Goal: Task Accomplishment & Management: Manage account settings

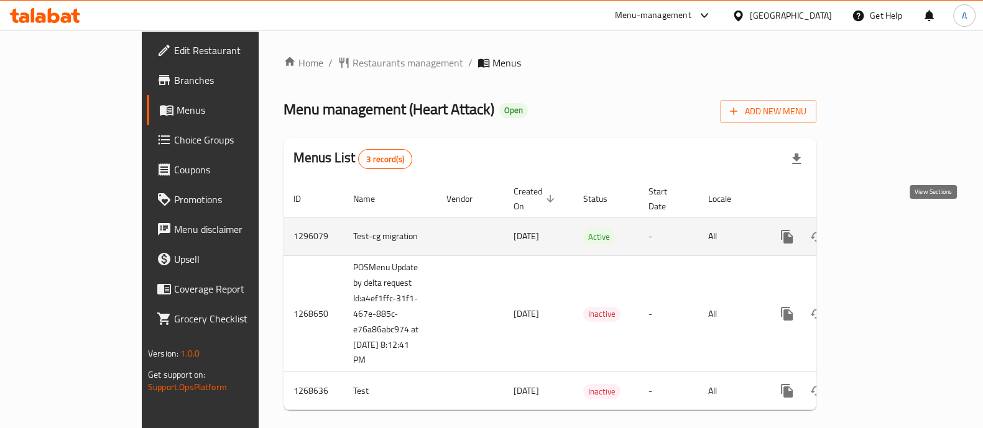
click at [884, 229] on icon "enhanced table" at bounding box center [876, 236] width 15 height 15
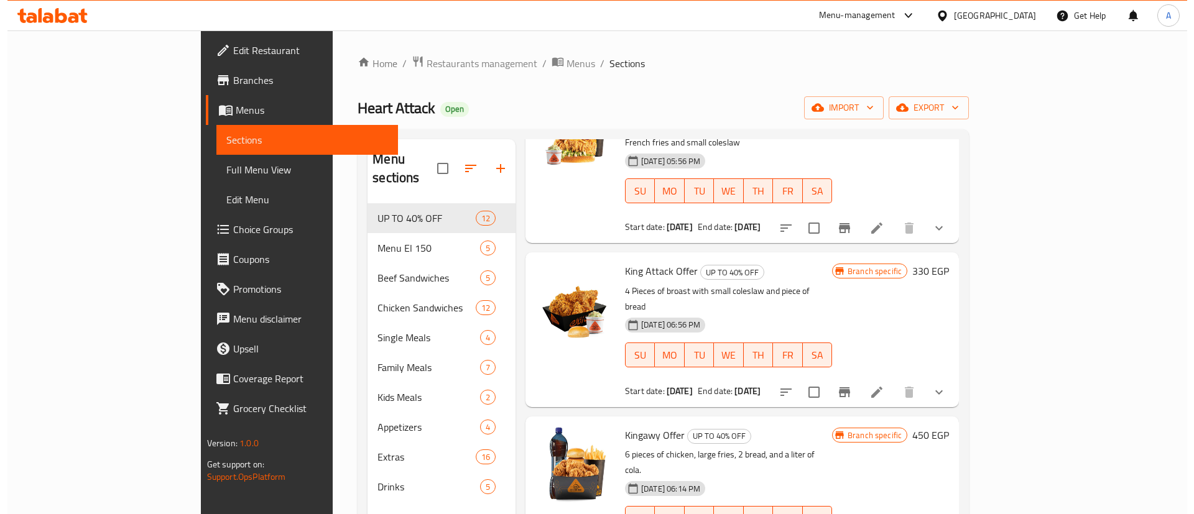
scroll to position [124, 0]
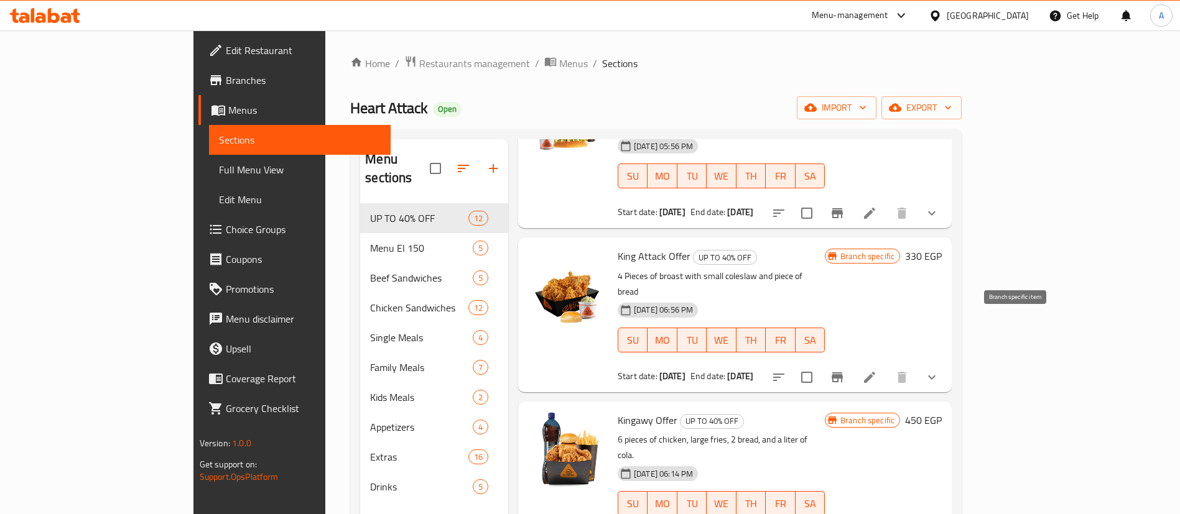
click at [845, 370] on icon "Branch-specific-item" at bounding box center [837, 377] width 15 height 15
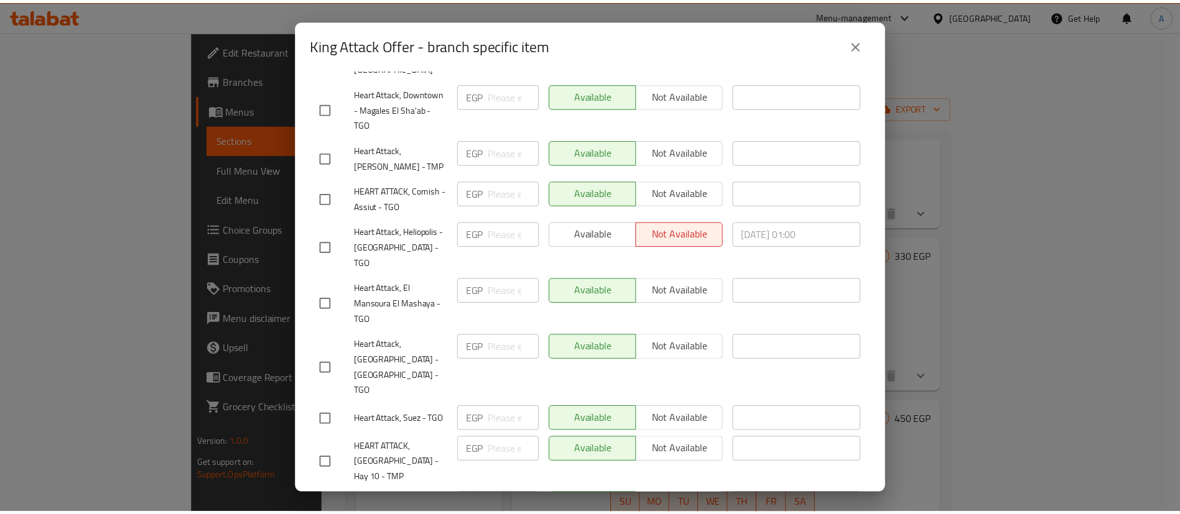
scroll to position [3168, 0]
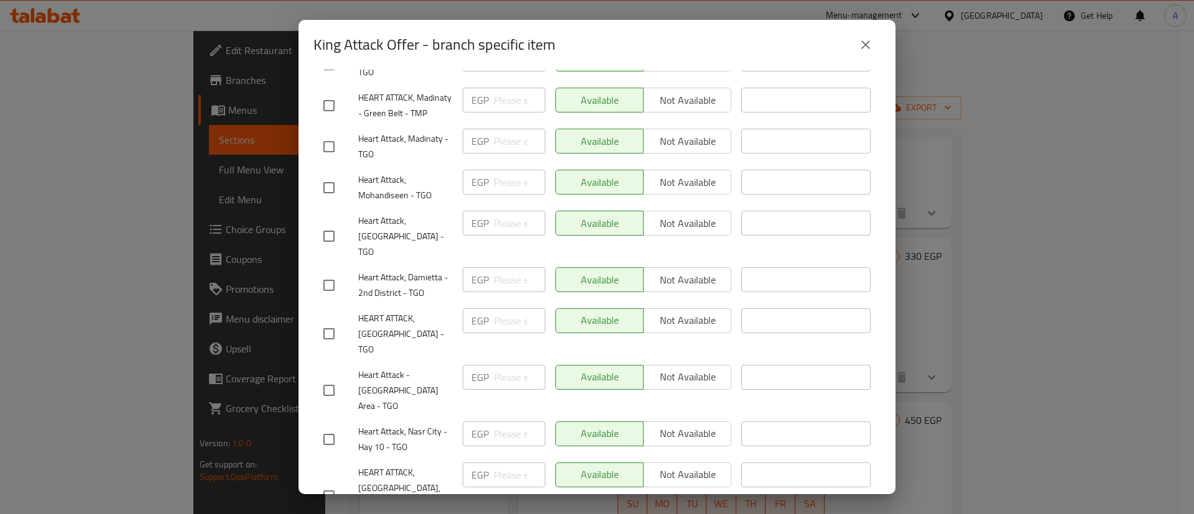
drag, startPoint x: 340, startPoint y: 434, endPoint x: 381, endPoint y: 437, distance: 41.2
checkbox input "true"
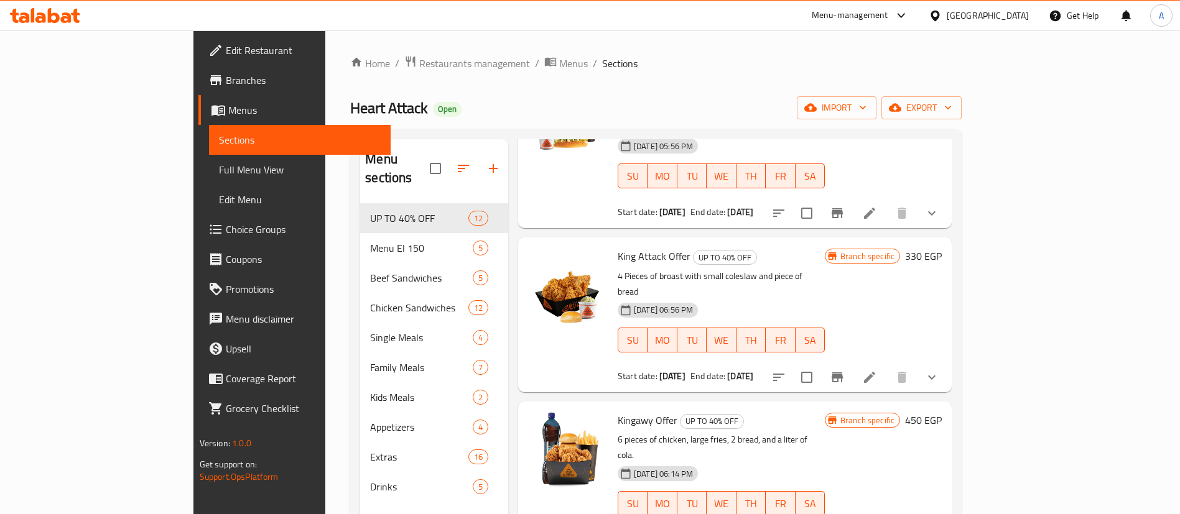
click at [718, 84] on div "Home / Restaurants management / Menus / Sections Heart Attack Open import expor…" at bounding box center [655, 359] width 611 height 608
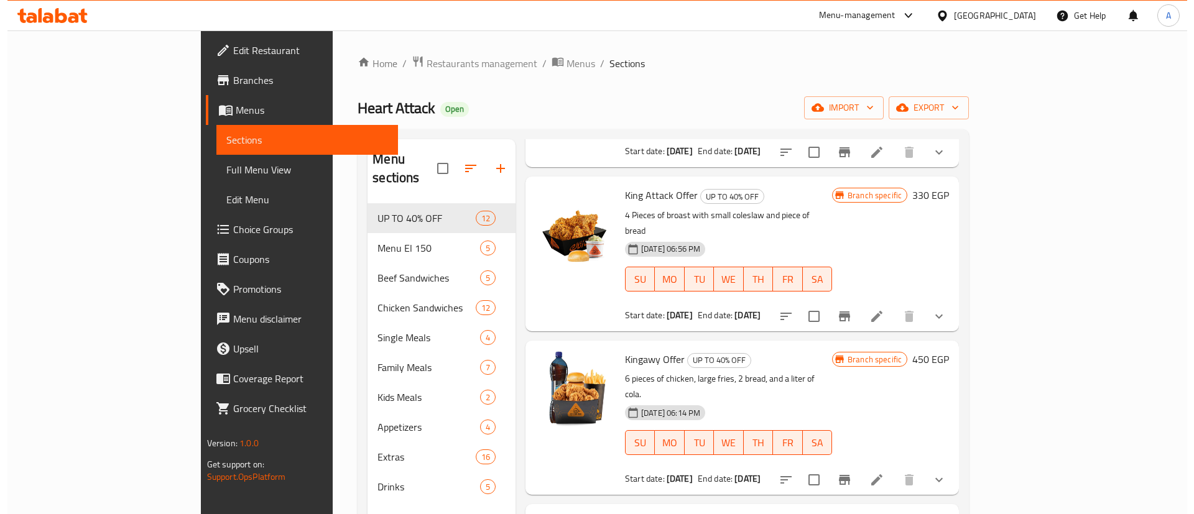
scroll to position [187, 0]
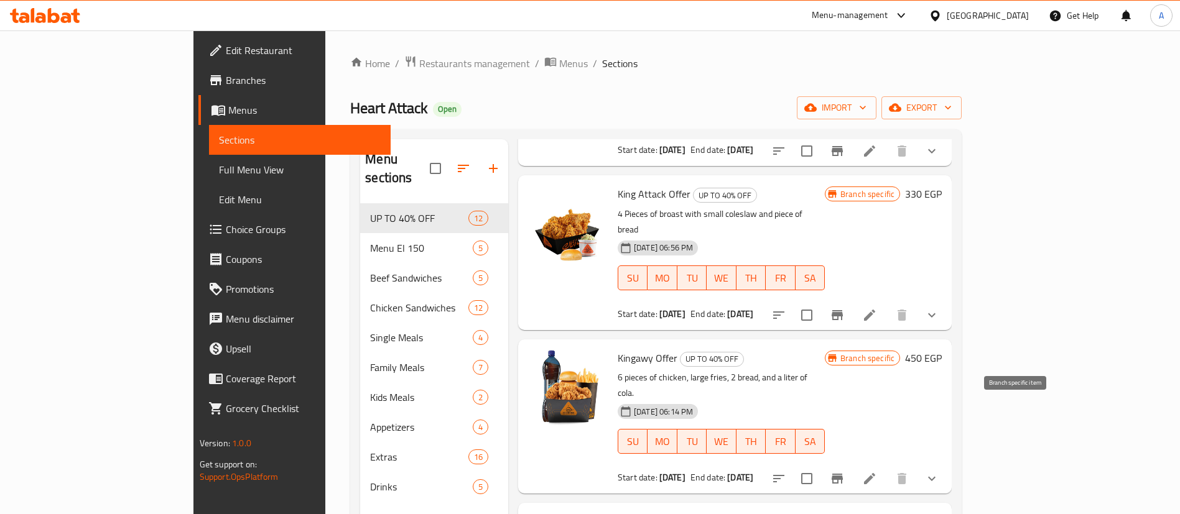
click at [845, 428] on icon "Branch-specific-item" at bounding box center [837, 478] width 15 height 15
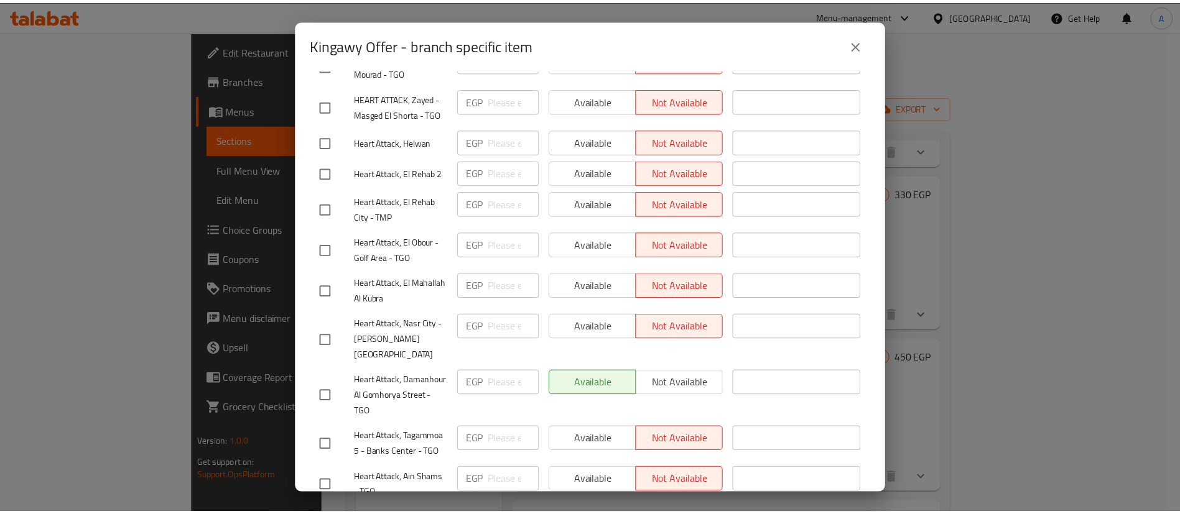
scroll to position [1721, 0]
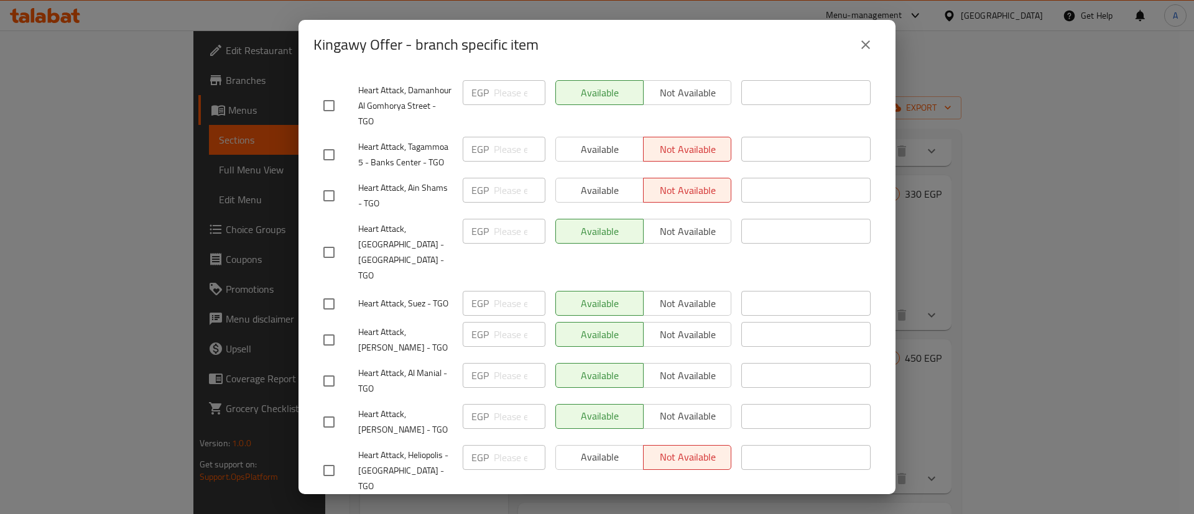
click at [933, 305] on div "Kingawy Offer - branch specific item Kingawy Offer 6 pieces of chicken, large f…" at bounding box center [597, 257] width 1194 height 514
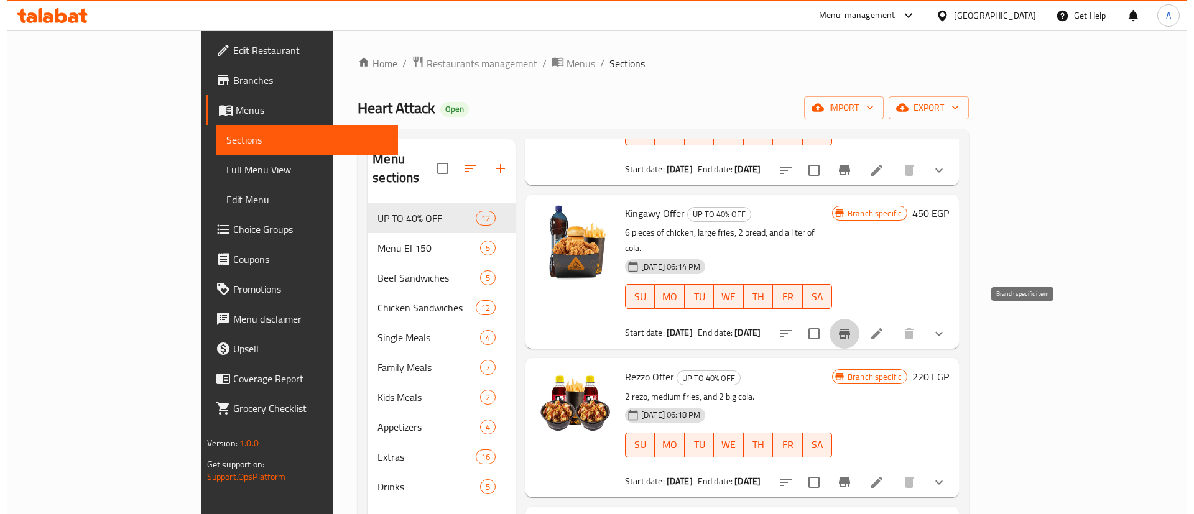
scroll to position [342, 0]
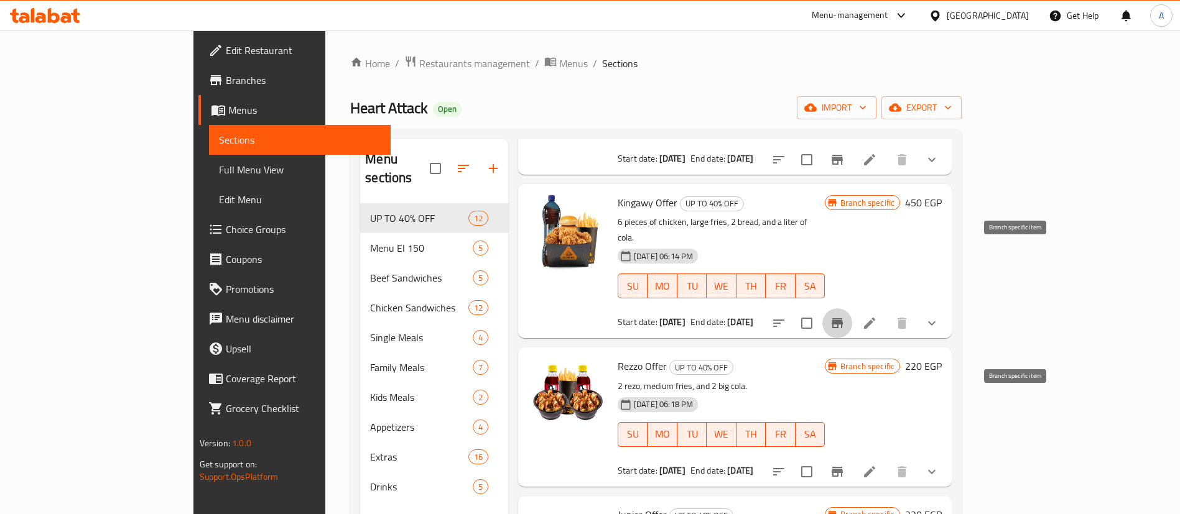
click at [843, 428] on icon "Branch-specific-item" at bounding box center [836, 472] width 11 height 10
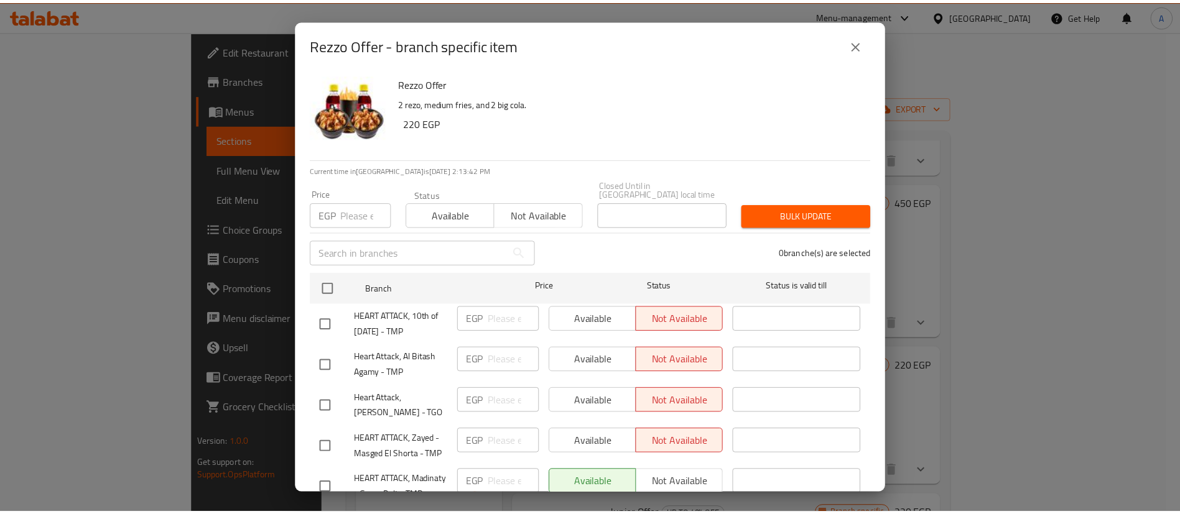
scroll to position [1835, 0]
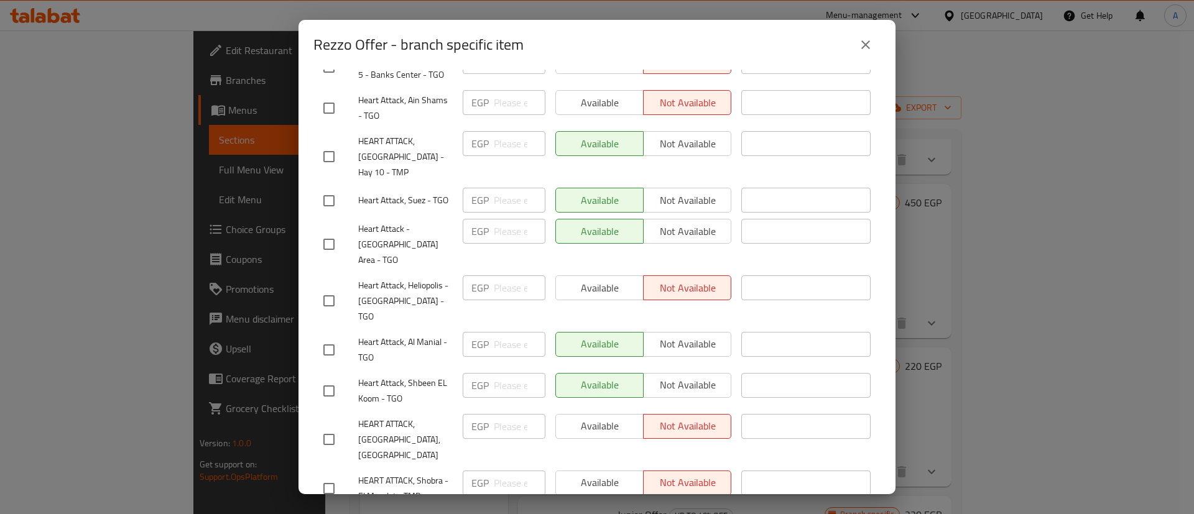
click at [948, 325] on div "Rezzo Offer - branch specific item Rezzo Offer 2 rezo, medium fries, and 2 big …" at bounding box center [597, 257] width 1194 height 514
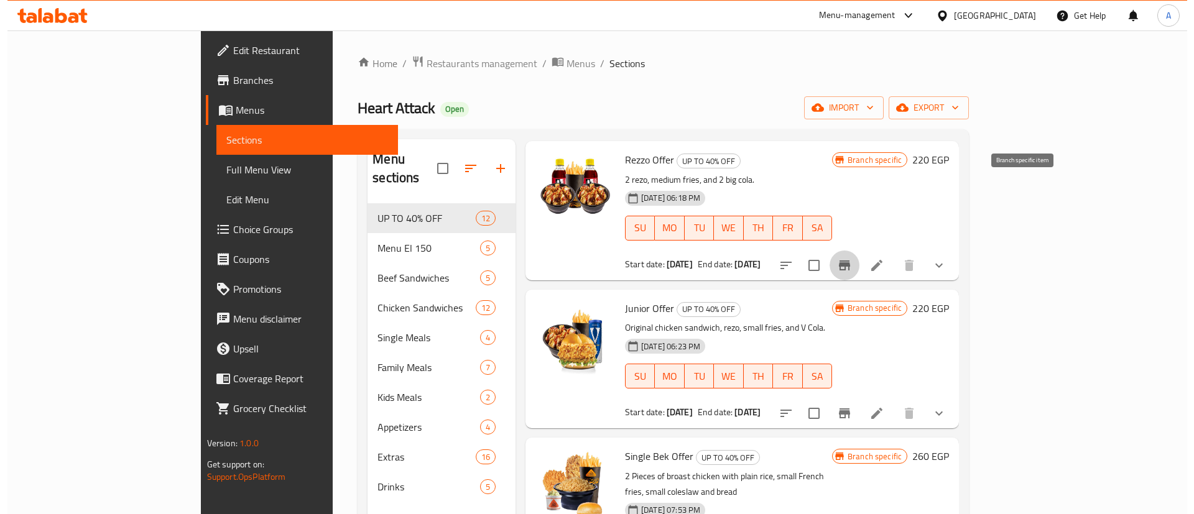
scroll to position [560, 0]
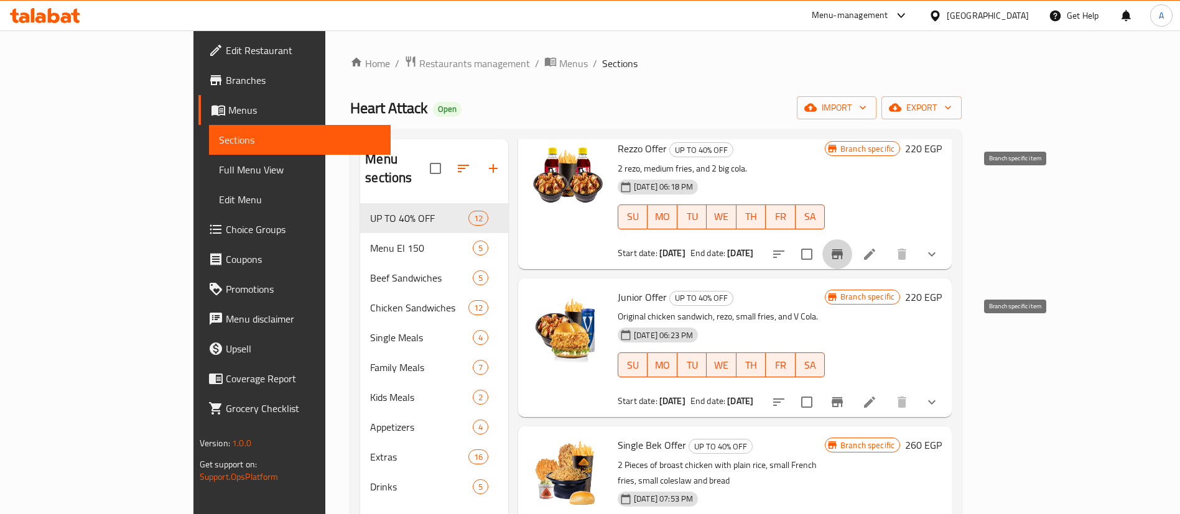
click at [843, 397] on icon "Branch-specific-item" at bounding box center [836, 402] width 11 height 10
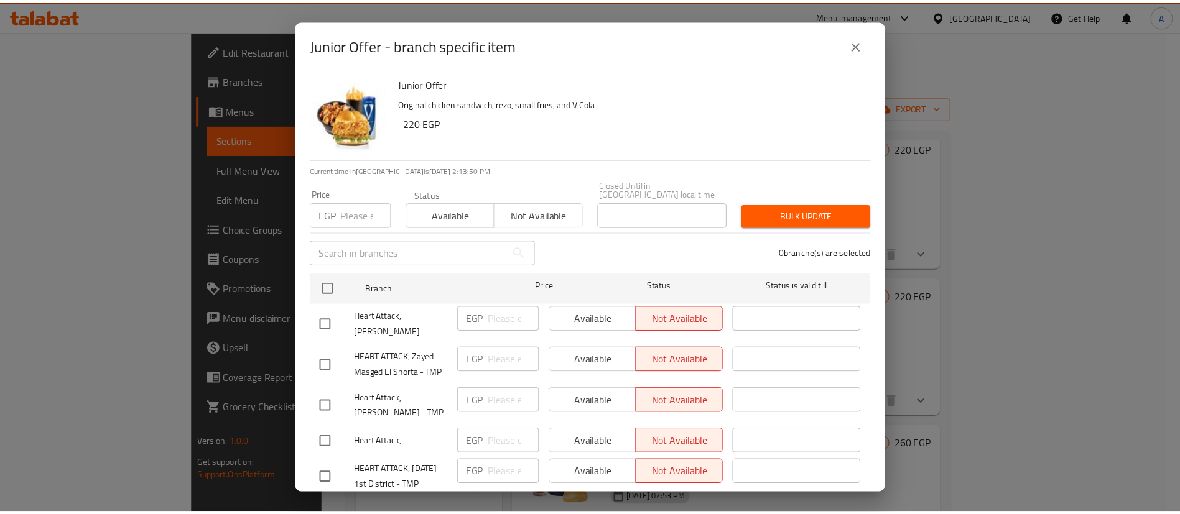
scroll to position [2137, 0]
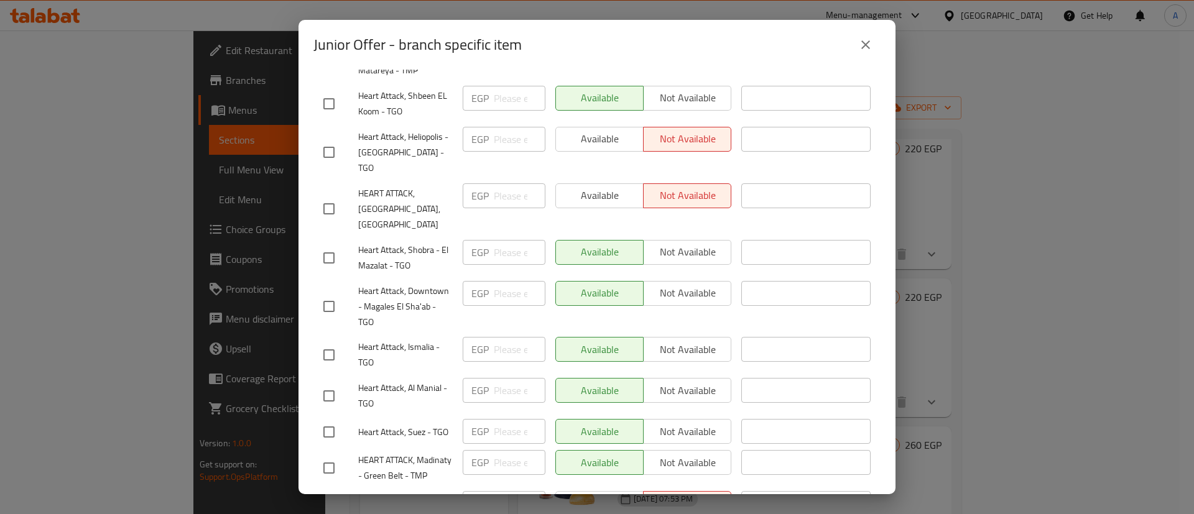
click at [966, 256] on div "Junior Offer - branch specific item Junior Offer Original chicken sandwich, rez…" at bounding box center [597, 257] width 1194 height 514
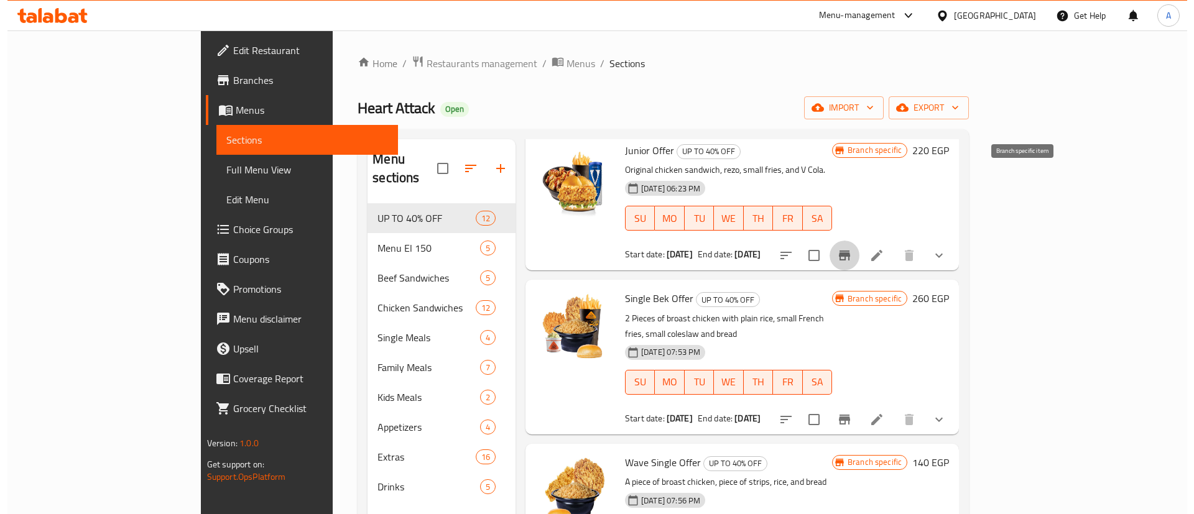
scroll to position [715, 0]
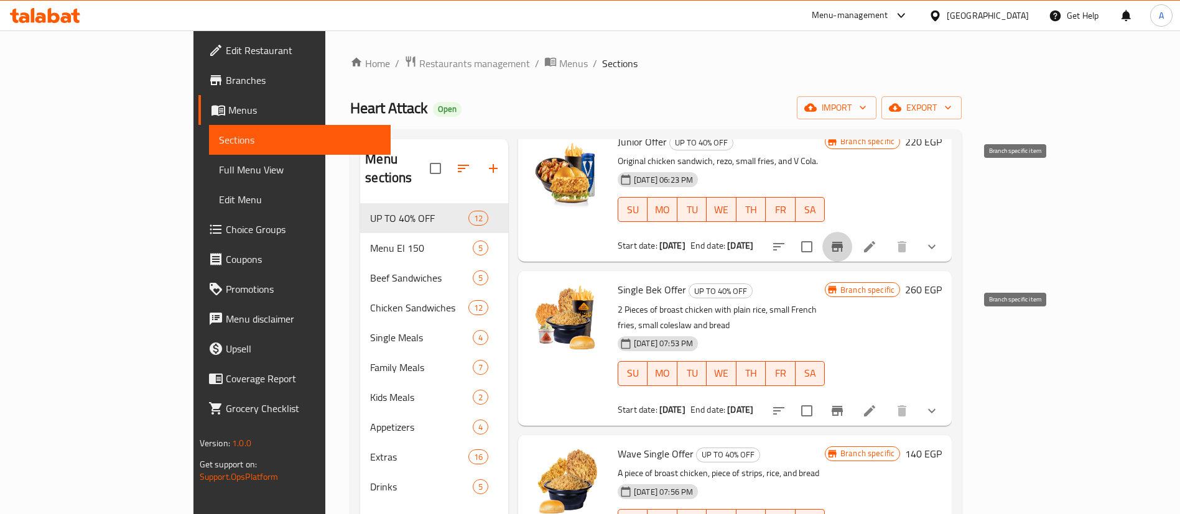
click at [845, 404] on icon "Branch-specific-item" at bounding box center [837, 411] width 15 height 15
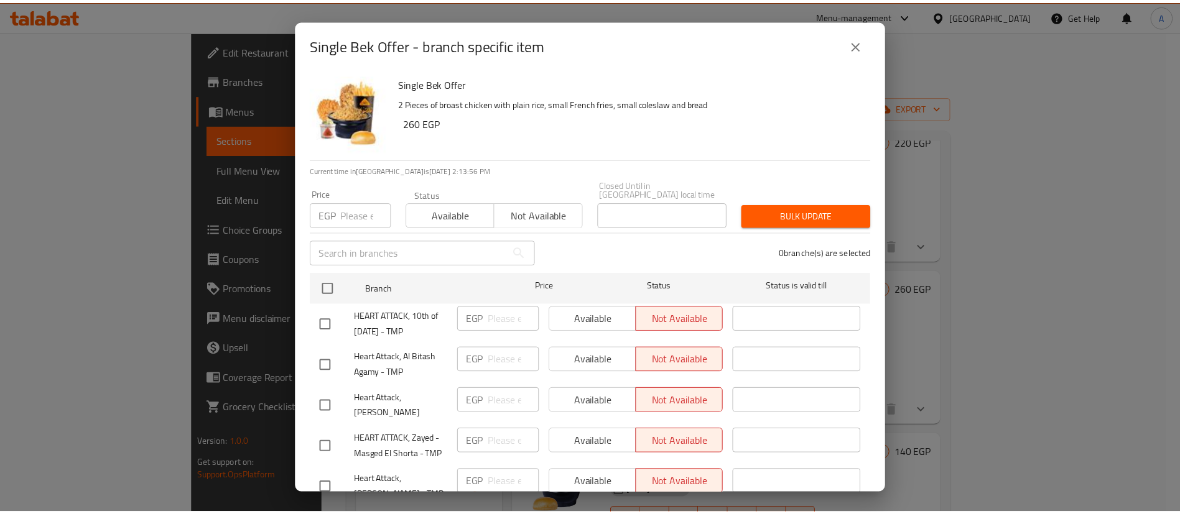
scroll to position [2143, 0]
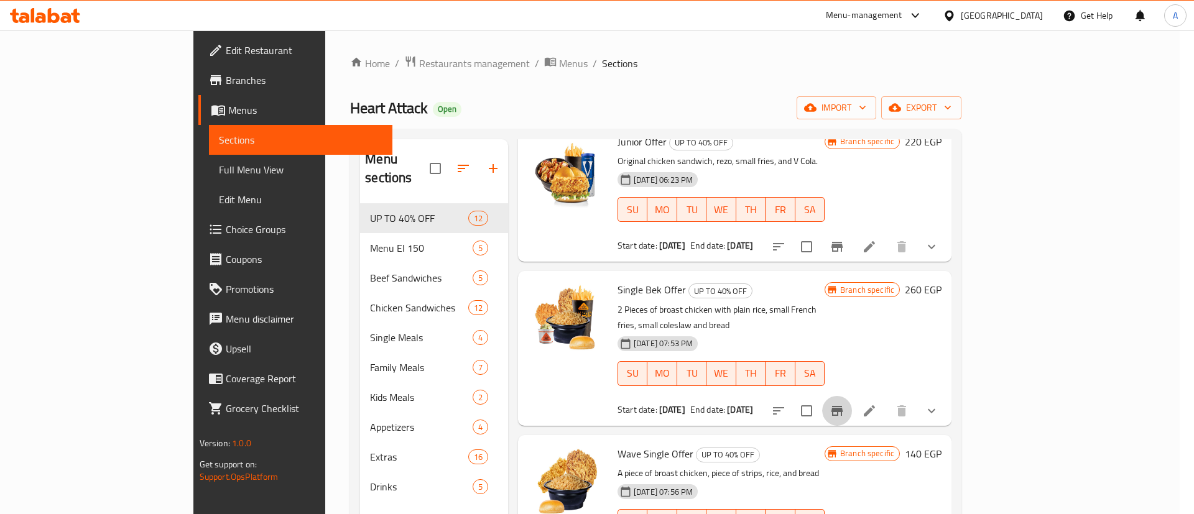
click at [825, 302] on p "2 Pieces of broast chicken with plain rice, small French fries, small coleslaw …" at bounding box center [721, 317] width 207 height 31
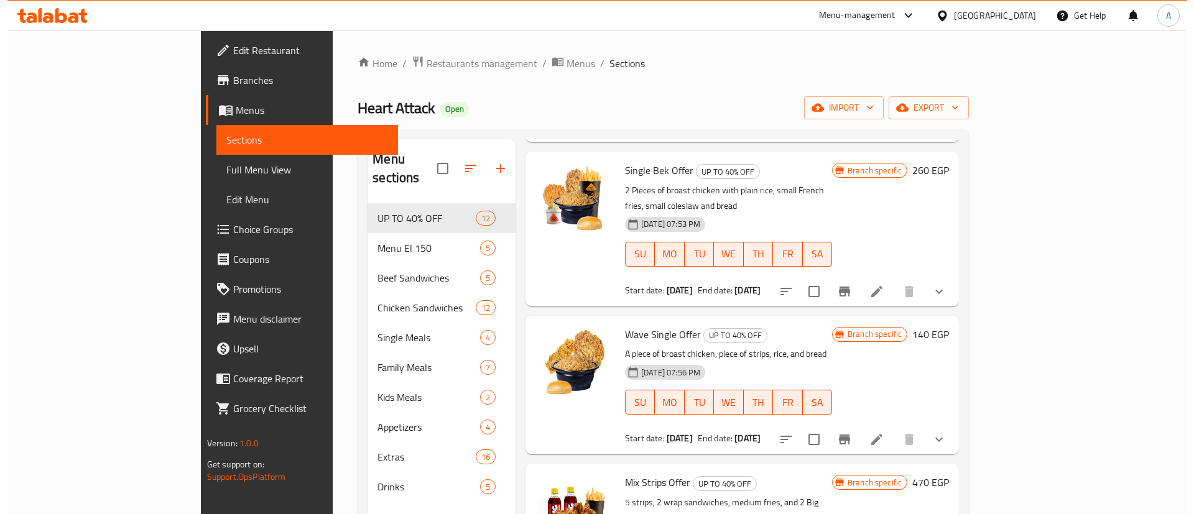
scroll to position [840, 0]
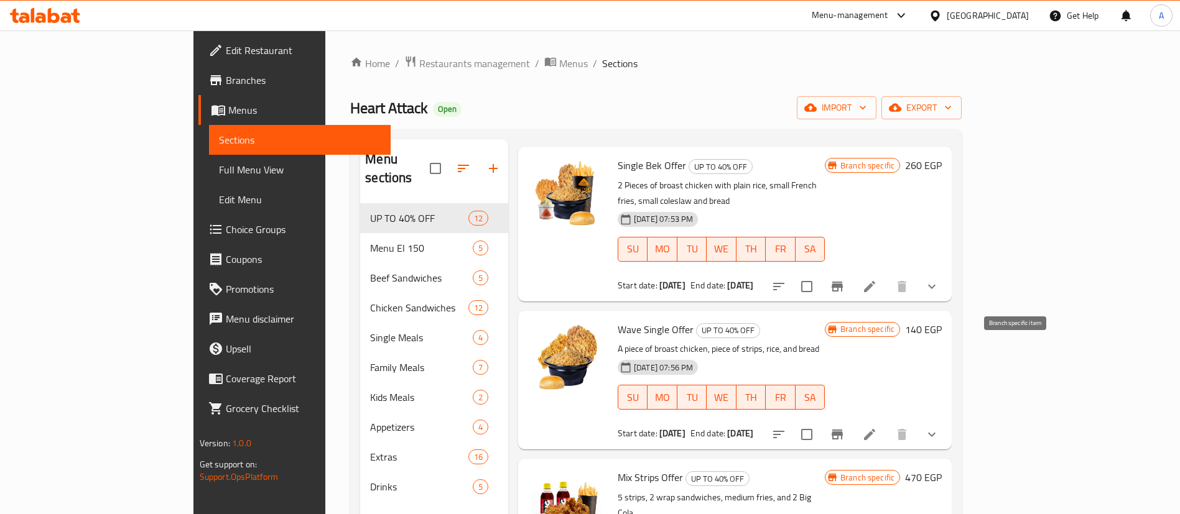
click at [843, 428] on icon "Branch-specific-item" at bounding box center [836, 435] width 11 height 10
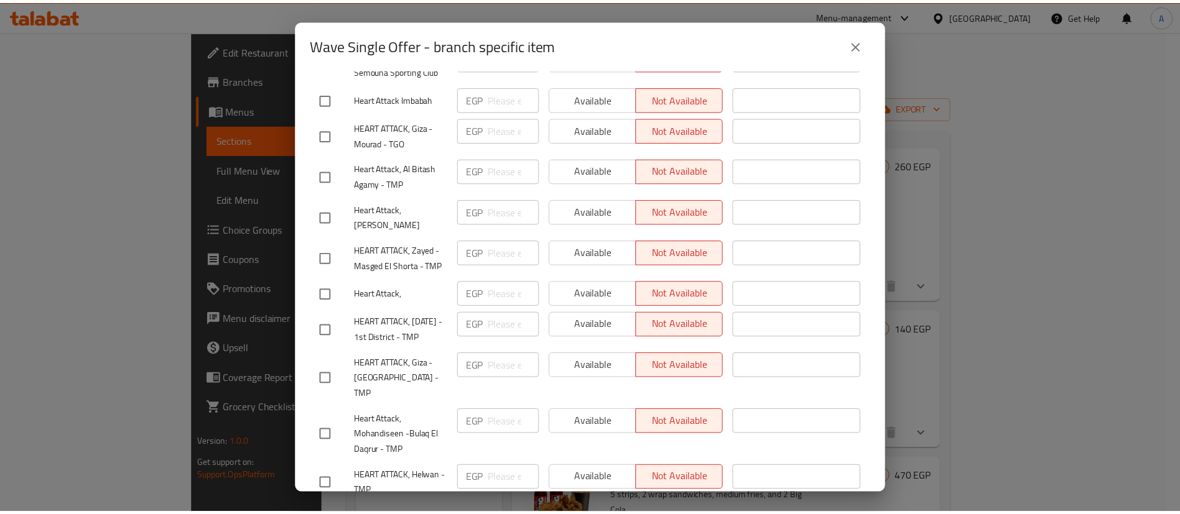
scroll to position [3123, 0]
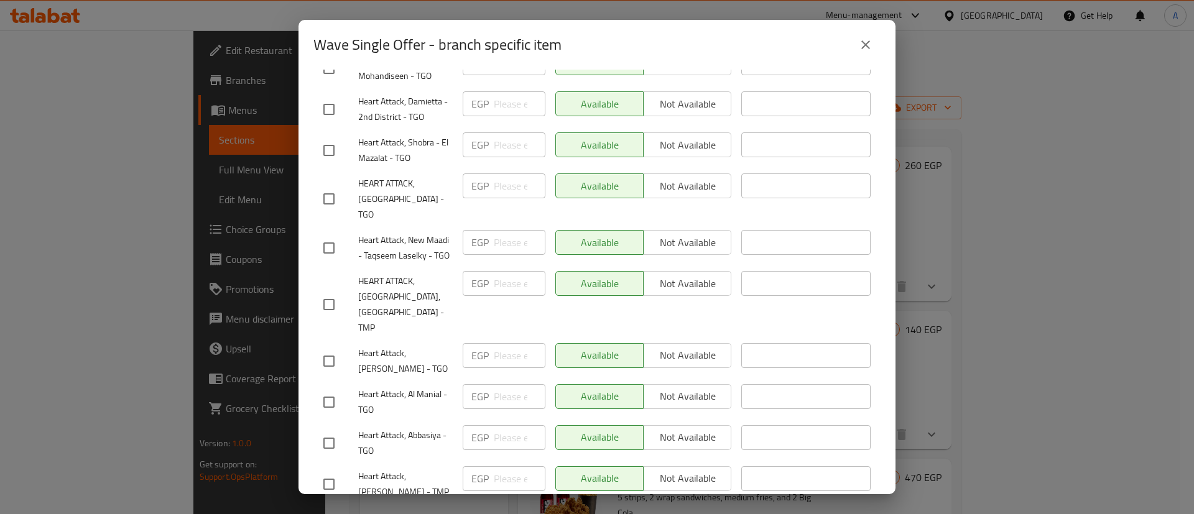
click at [925, 285] on div "Wave Single Offer - branch specific item Wave Single Offer A piece of broast ch…" at bounding box center [597, 257] width 1194 height 514
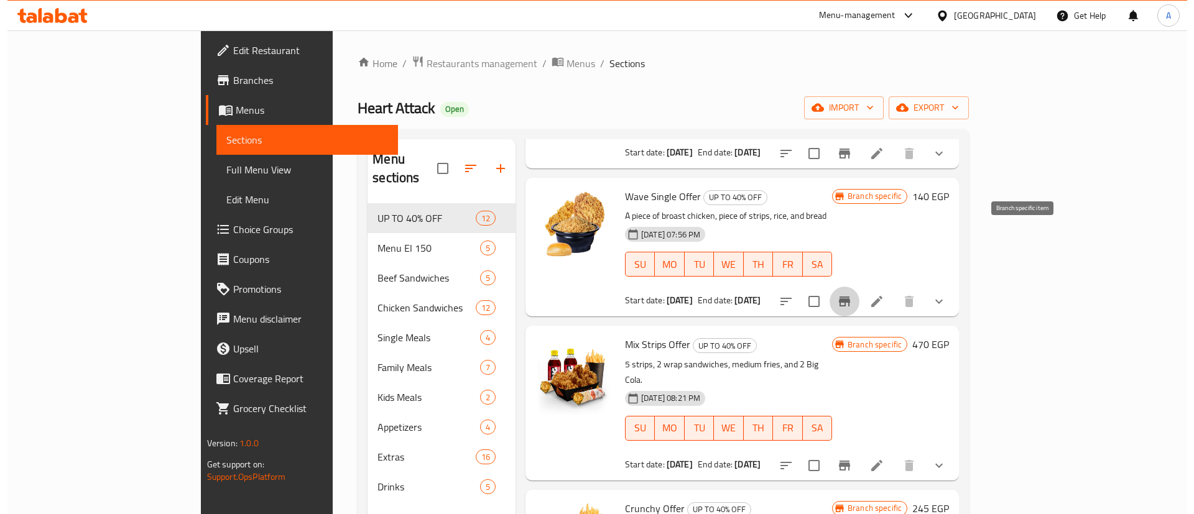
scroll to position [1026, 0]
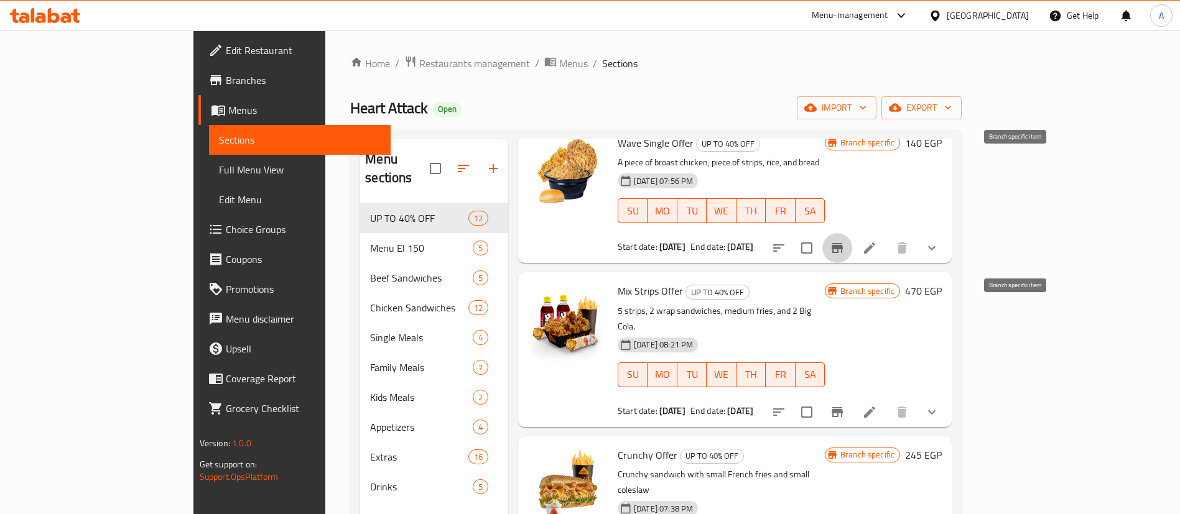
click at [845, 405] on icon "Branch-specific-item" at bounding box center [837, 412] width 15 height 15
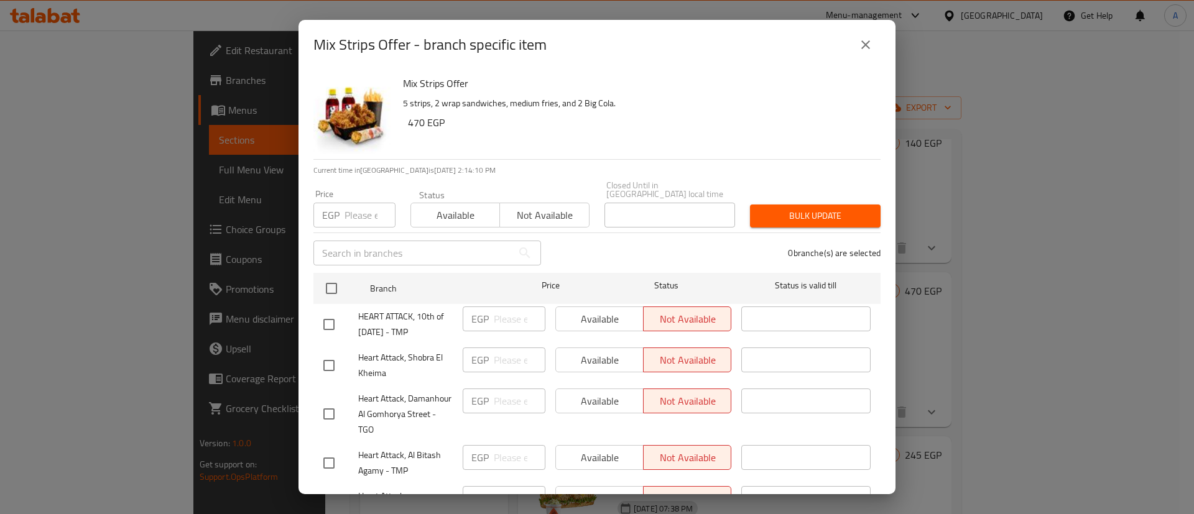
scroll to position [3168, 0]
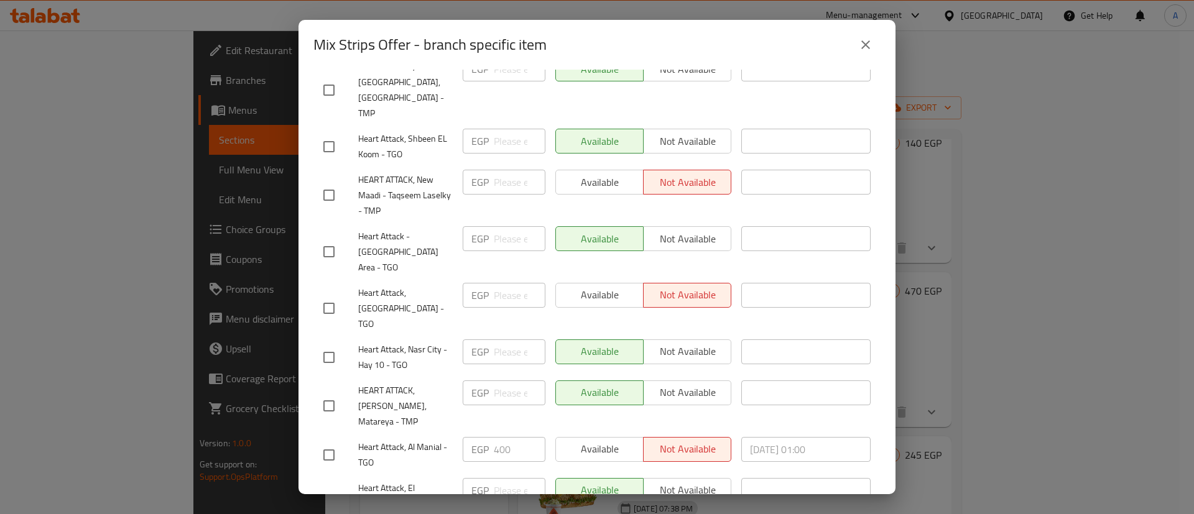
click at [328, 428] on input "checkbox" at bounding box center [329, 455] width 26 height 26
checkbox input "true"
click at [509, 428] on input "400" at bounding box center [520, 449] width 52 height 25
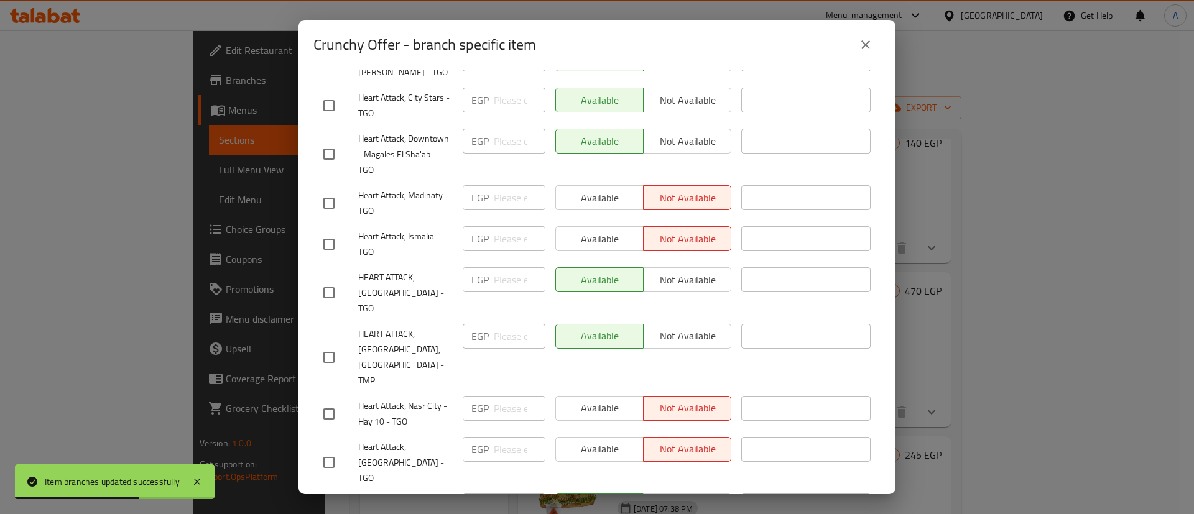
click at [925, 143] on div "Crunchy Offer - branch specific item Crunchy Offer Crunchy sandwich with small …" at bounding box center [597, 257] width 1194 height 514
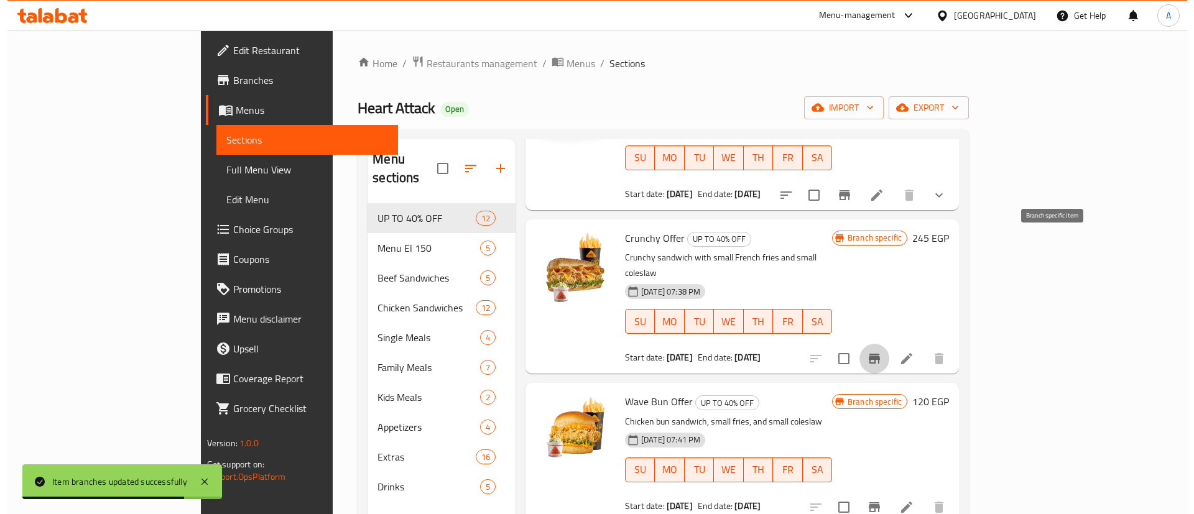
scroll to position [1244, 0]
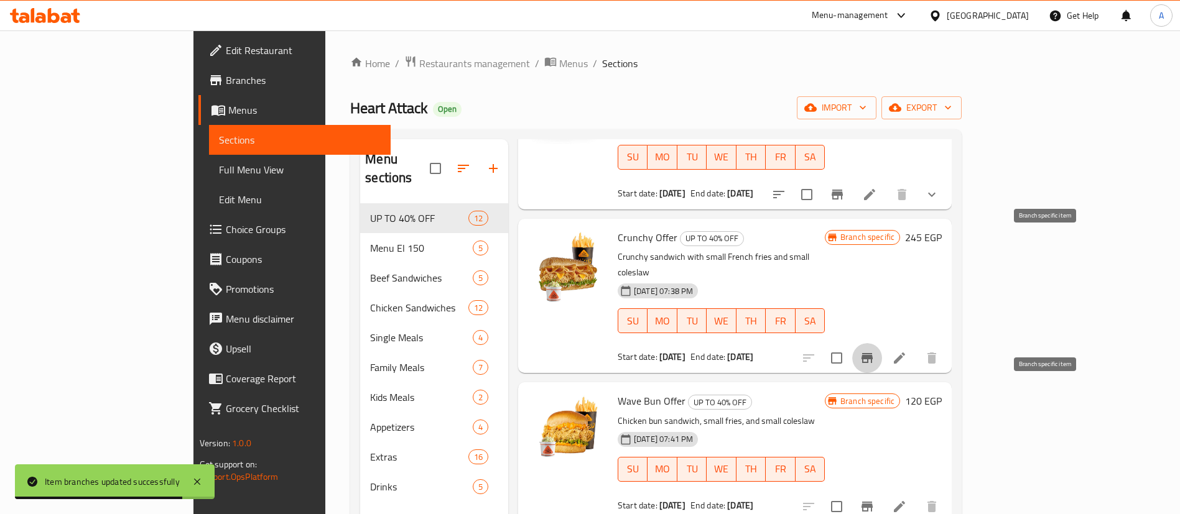
click at [874, 428] on icon "Branch-specific-item" at bounding box center [866, 506] width 15 height 15
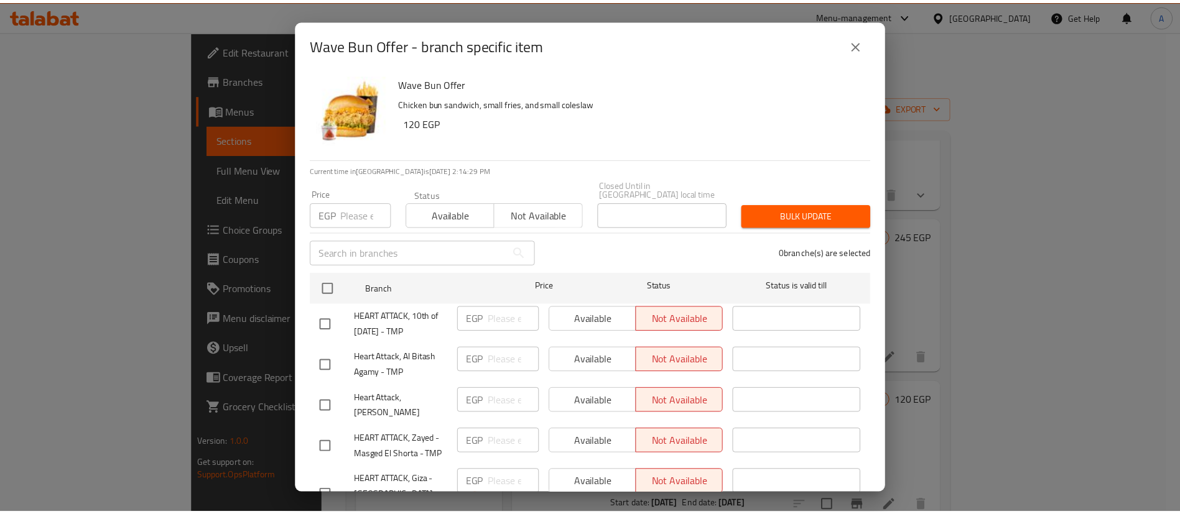
scroll to position [1819, 0]
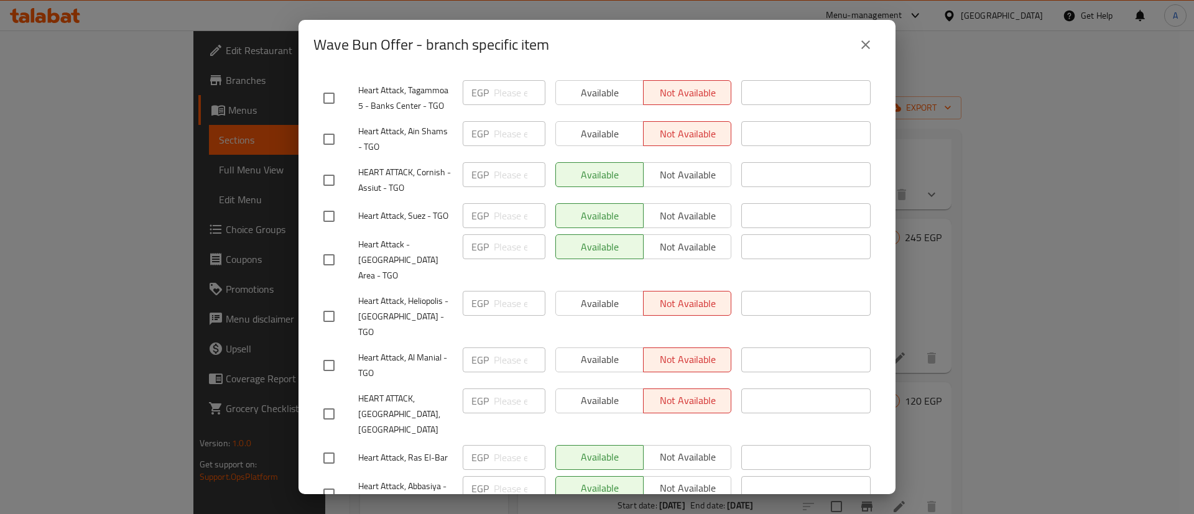
click at [972, 273] on div "Wave Bun Offer - branch specific item Wave Bun Offer Chicken bun sandwich, smal…" at bounding box center [597, 257] width 1194 height 514
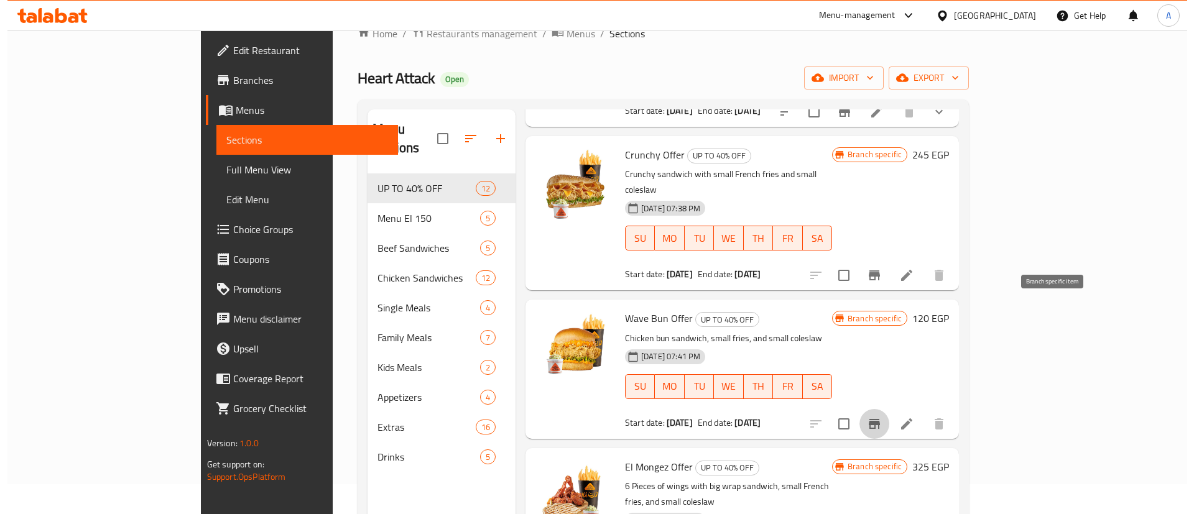
scroll to position [155, 0]
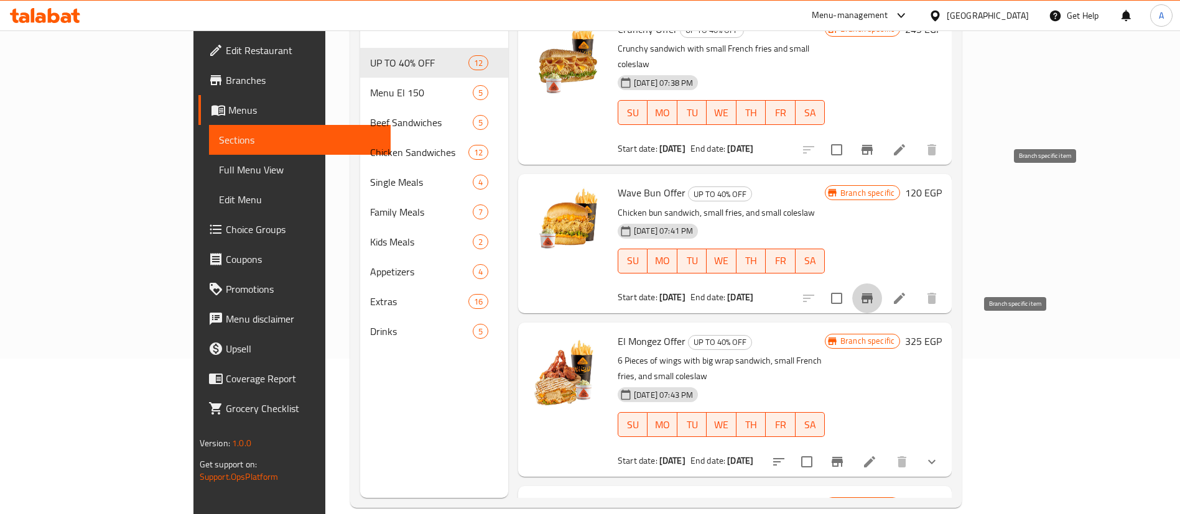
click at [843, 428] on icon "Branch-specific-item" at bounding box center [836, 462] width 11 height 10
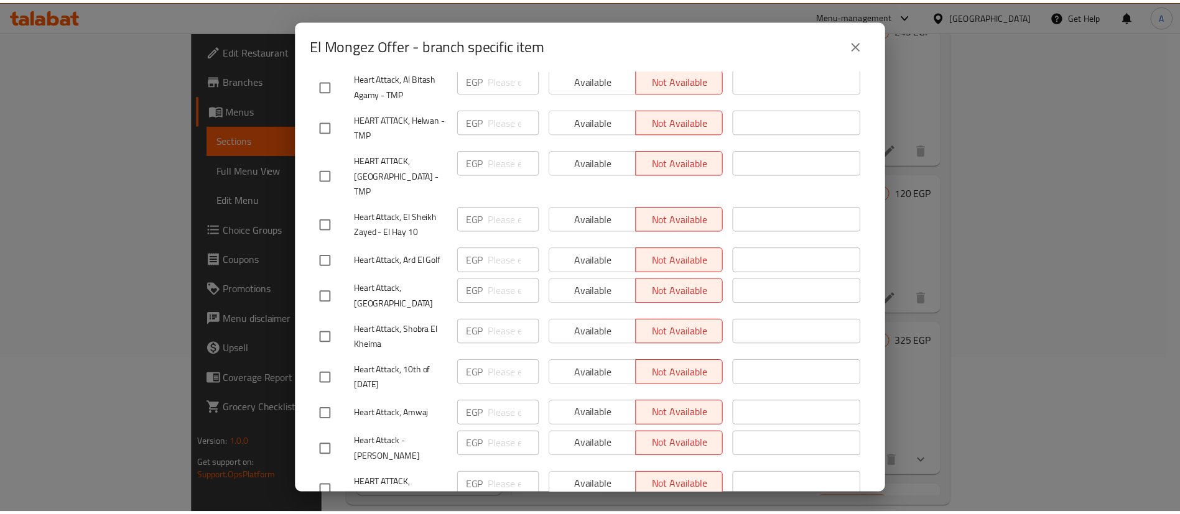
scroll to position [2938, 0]
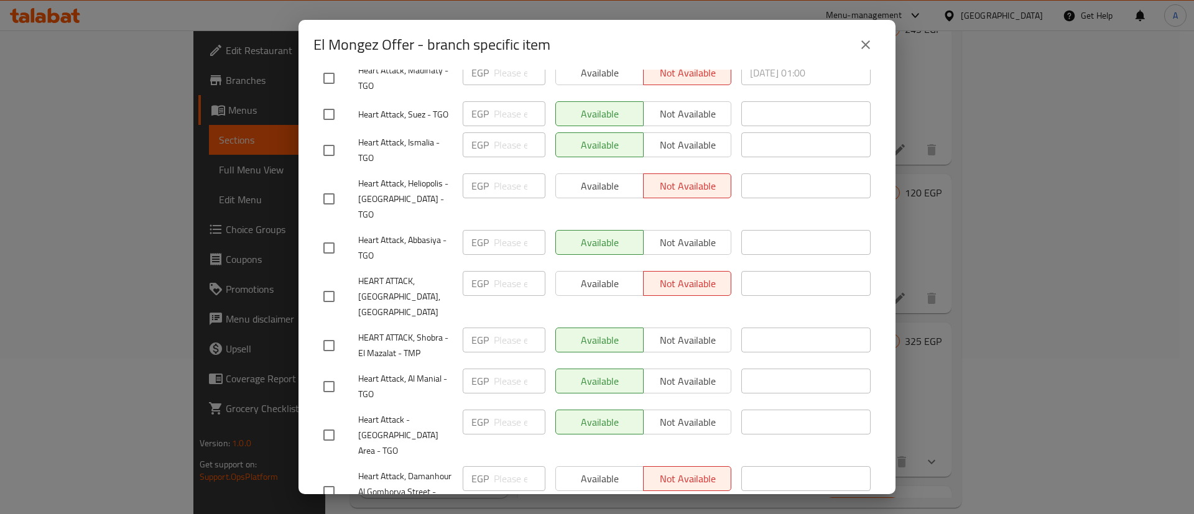
click at [951, 210] on div "El Mongez Offer - branch specific item El Mongez Offer 6 Pieces of wings with b…" at bounding box center [597, 257] width 1194 height 514
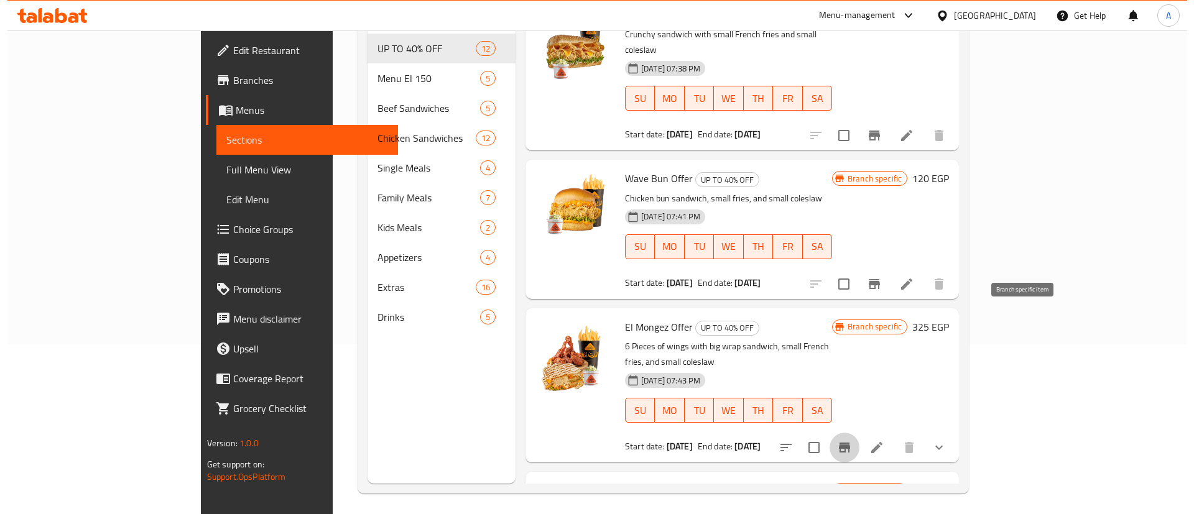
scroll to position [174, 0]
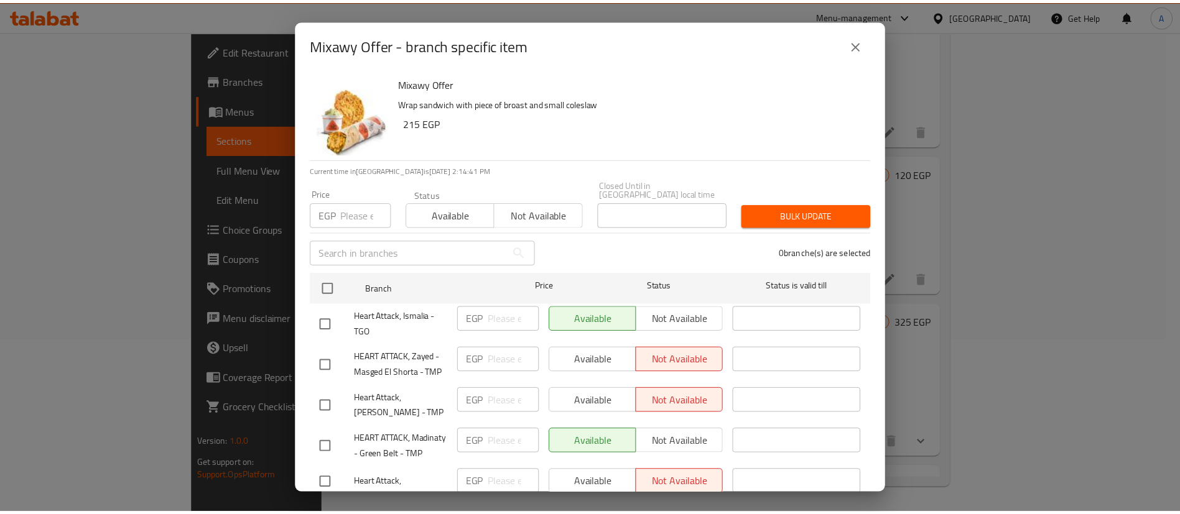
scroll to position [627, 0]
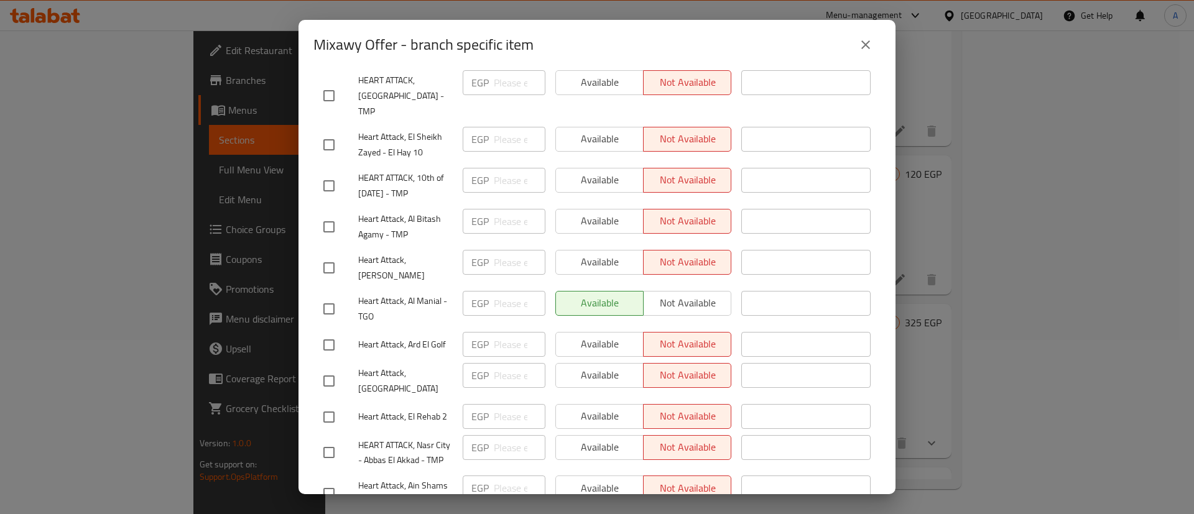
click at [983, 269] on div "Mixawy Offer - branch specific item Mixawy Offer Wrap sandwich with piece of br…" at bounding box center [597, 257] width 1194 height 514
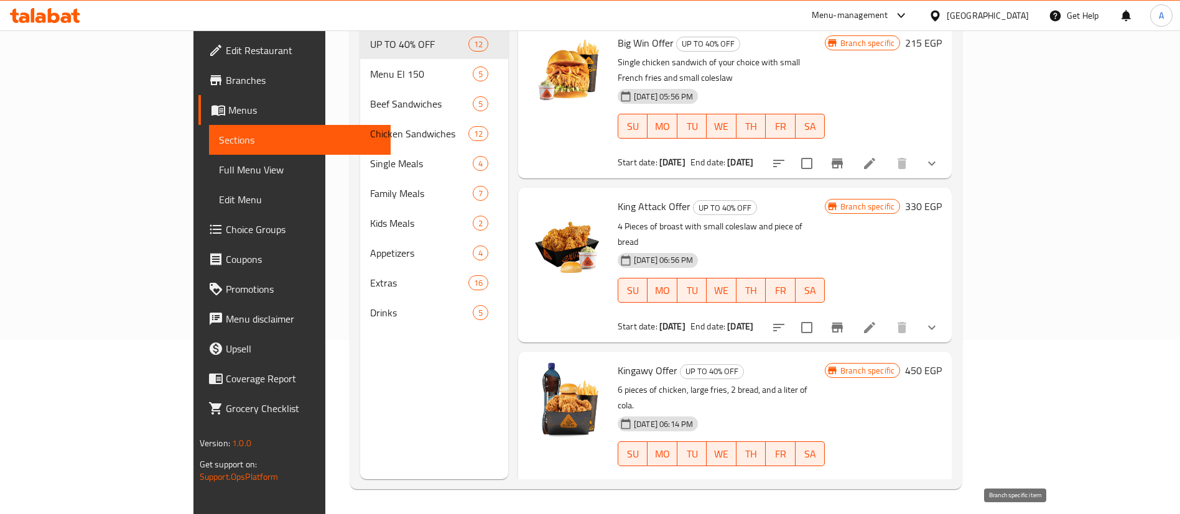
scroll to position [0, 0]
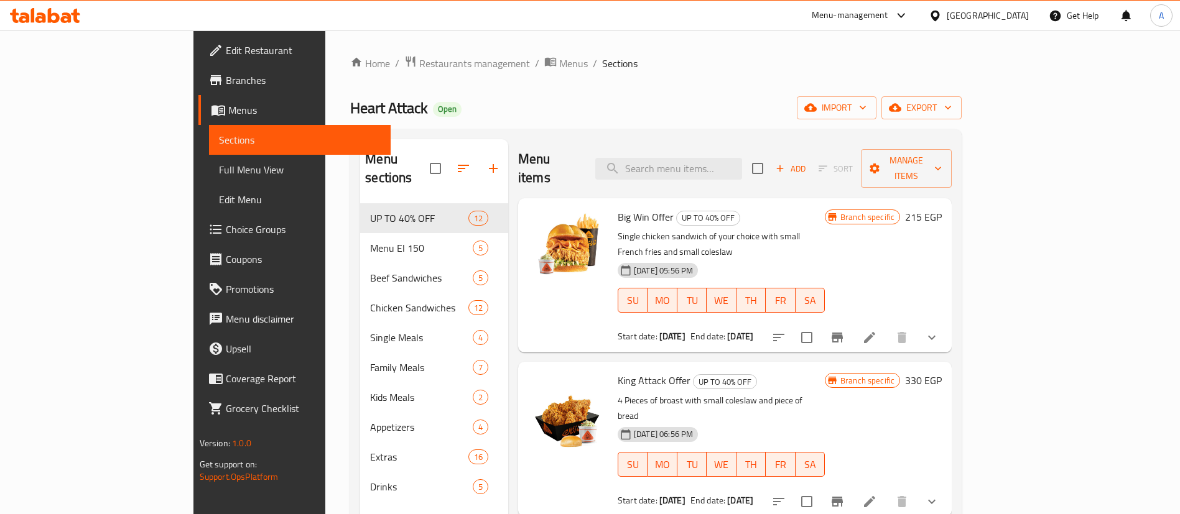
click at [585, 141] on div "Menu items Add Sort Manage items" at bounding box center [734, 168] width 433 height 59
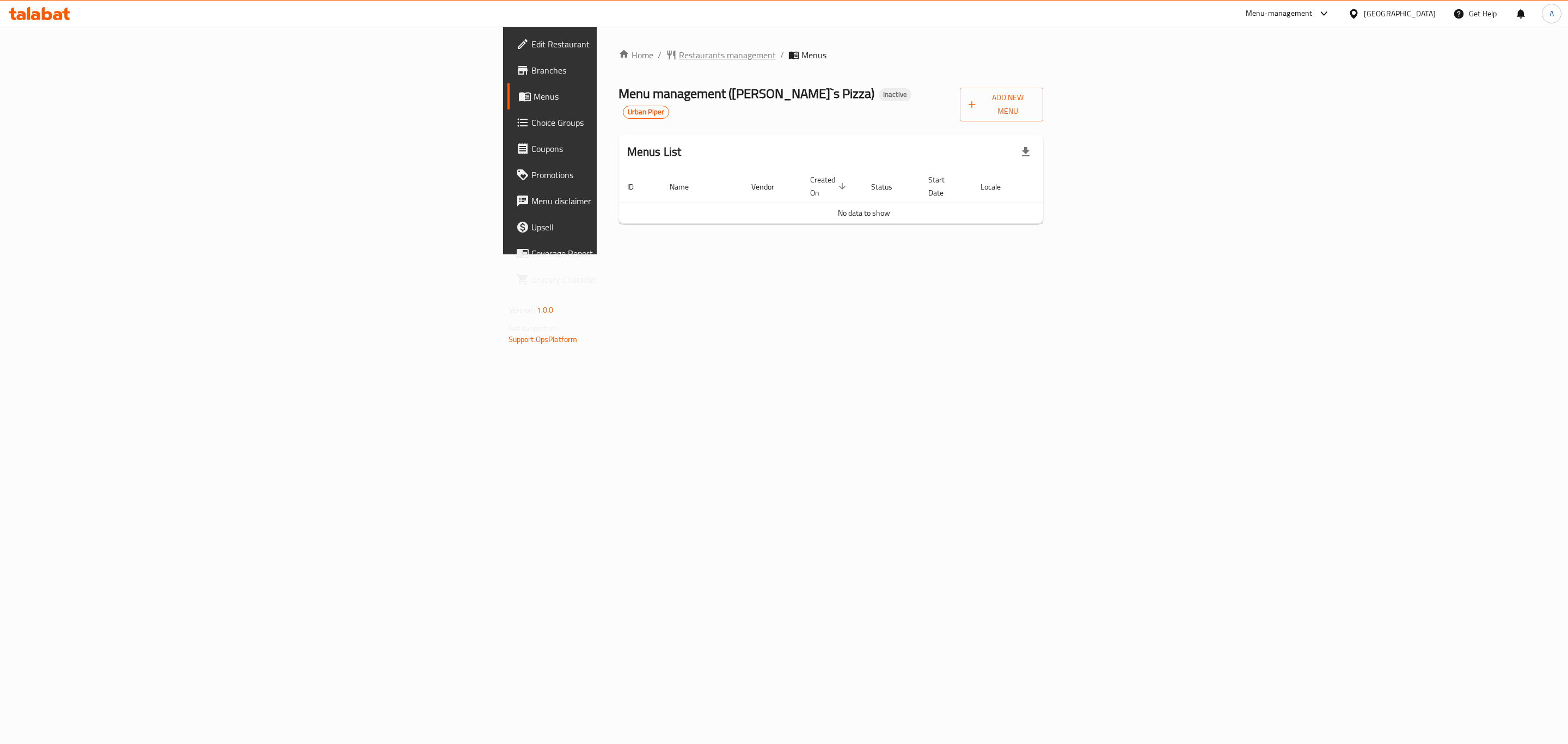
click at [679, 58] on span "Restaurants management" at bounding box center [728, 54] width 97 height 13
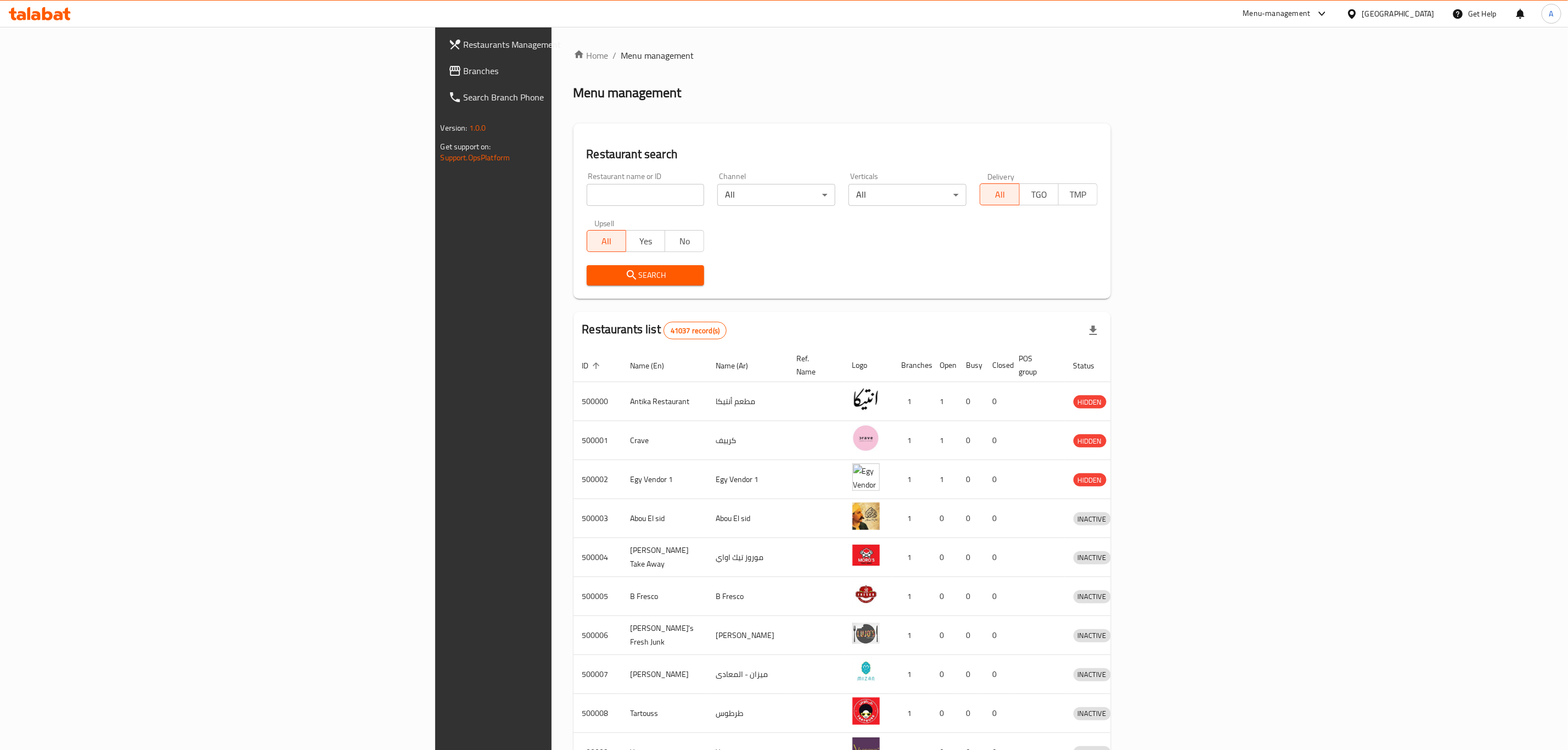
click at [587, 195] on input "search" at bounding box center [646, 194] width 118 height 22
type input "POS"
click button "Search" at bounding box center [646, 274] width 118 height 20
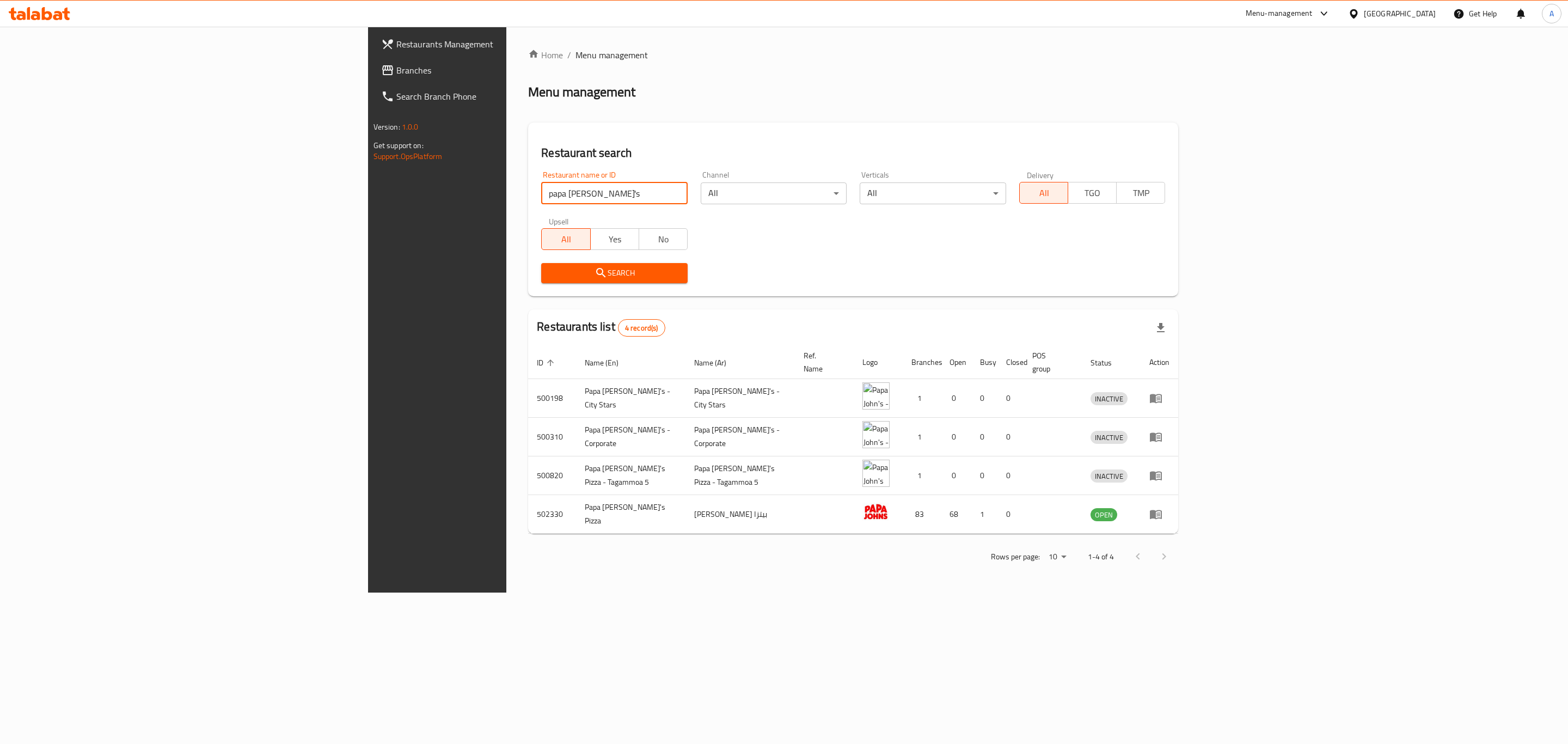
click at [541, 195] on input "papa [PERSON_NAME]'s" at bounding box center [614, 193] width 146 height 22
paste input "705528"
type input "705528"
click button "Search" at bounding box center [614, 272] width 146 height 20
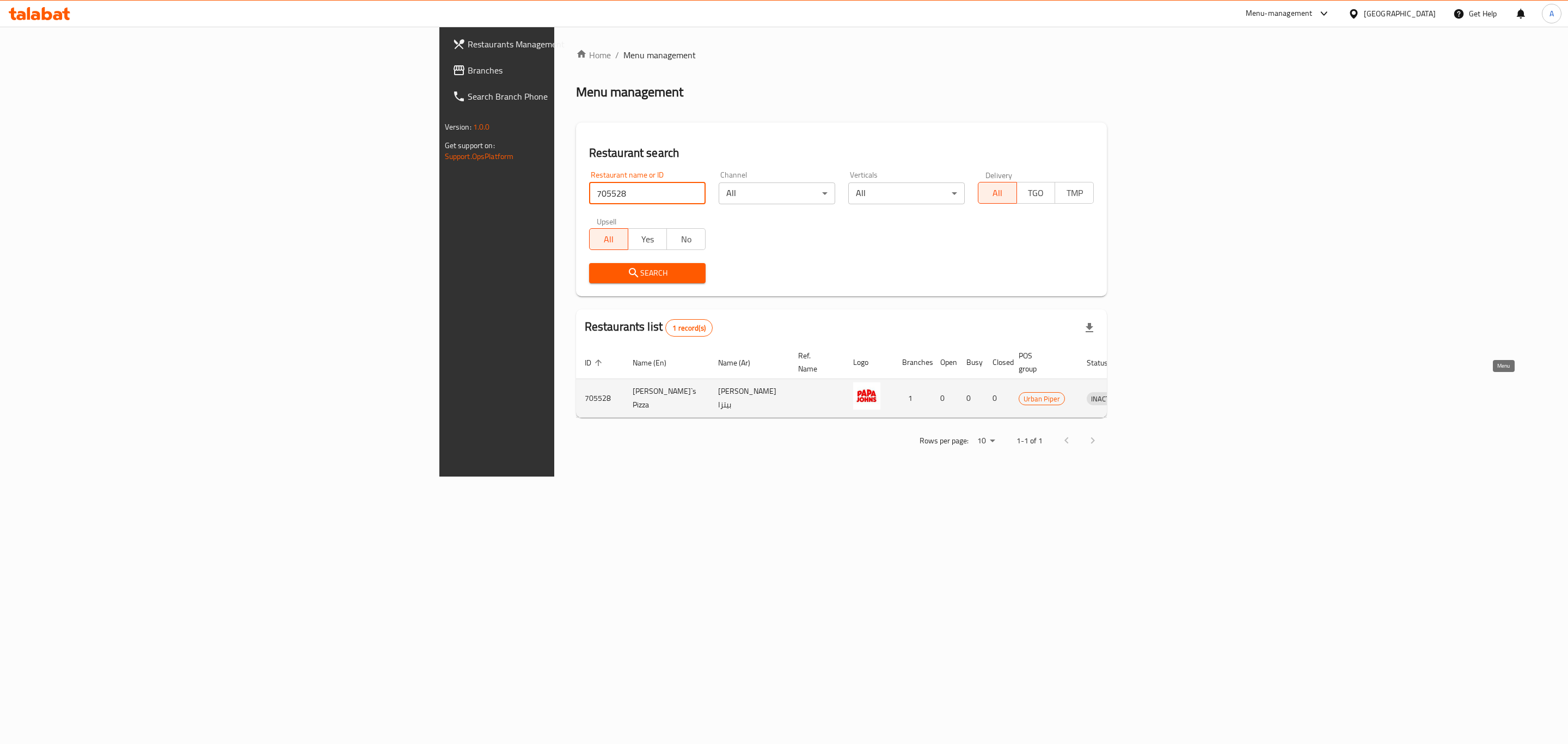
click at [1158, 391] on icon "enhanced table" at bounding box center [1151, 397] width 13 height 13
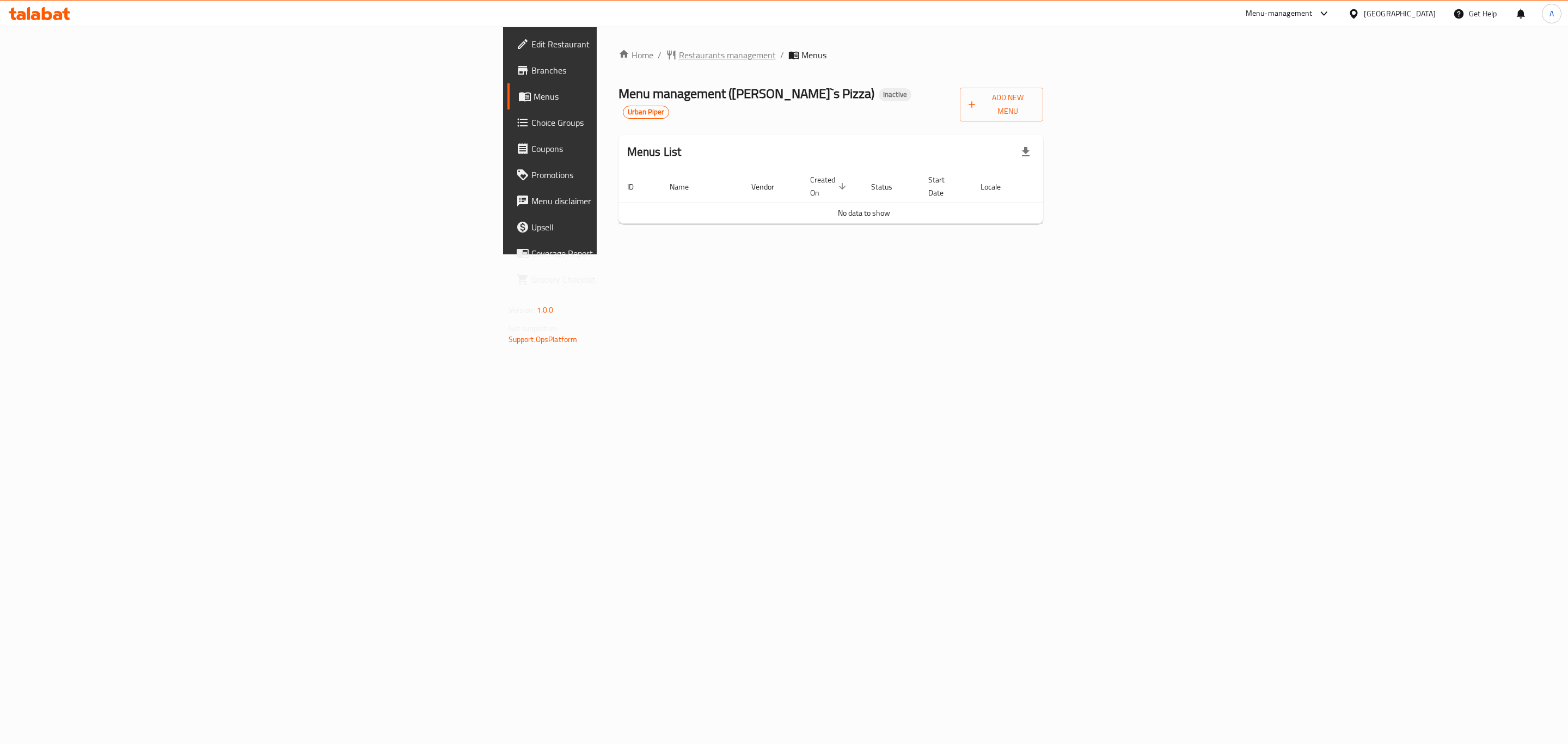
click at [679, 49] on span "Restaurants management" at bounding box center [728, 54] width 97 height 13
